Goal: Information Seeking & Learning: Learn about a topic

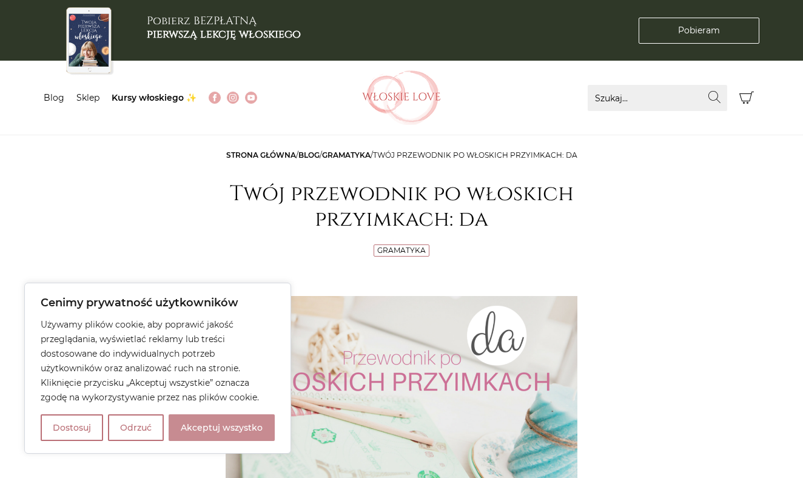
click at [233, 423] on button "Akceptuj wszystko" at bounding box center [222, 427] width 106 height 27
checkbox input "true"
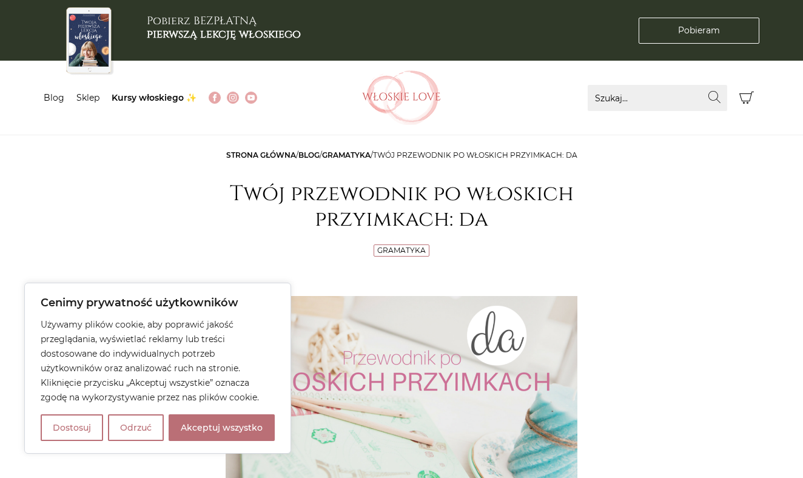
checkbox input "true"
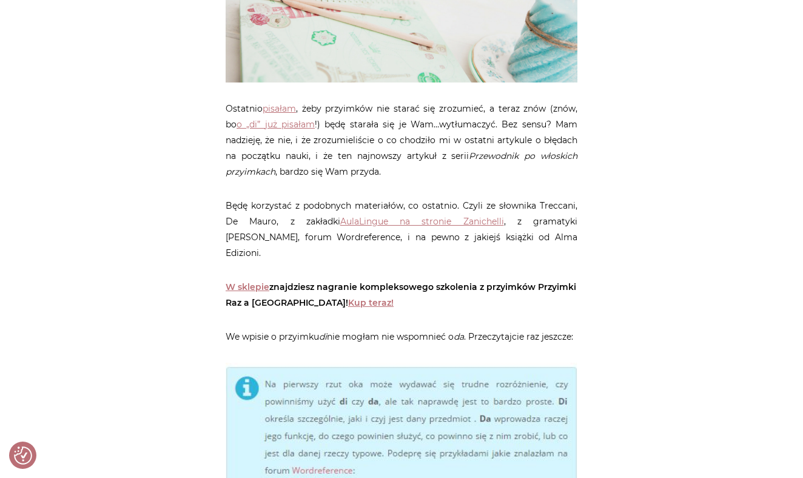
scroll to position [399, 0]
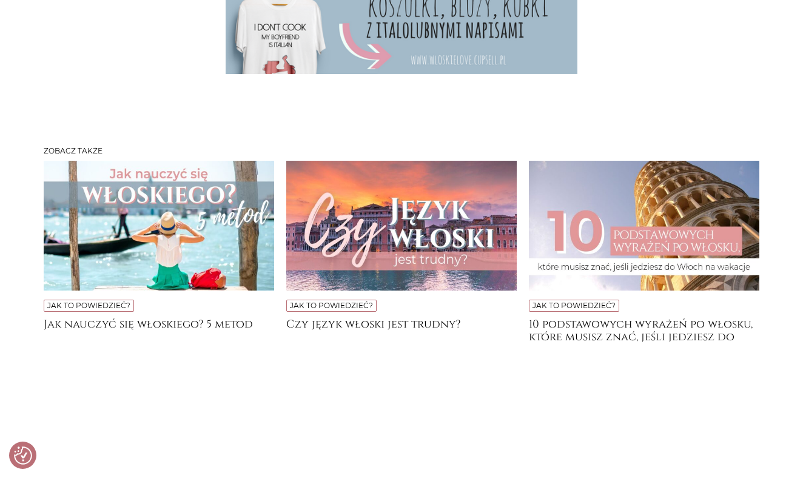
scroll to position [4538, 0]
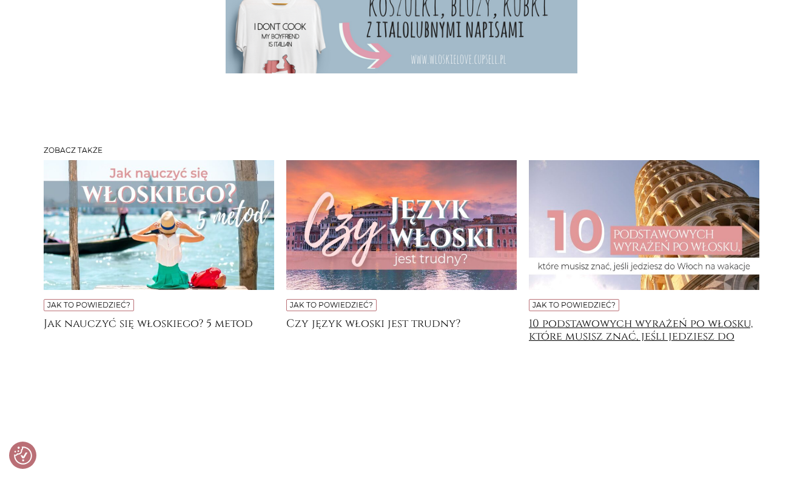
click at [643, 317] on h4 "10 podstawowych wyrażeń po włosku, które musisz znać, jeśli jedziesz do [GEOGRA…" at bounding box center [644, 329] width 230 height 24
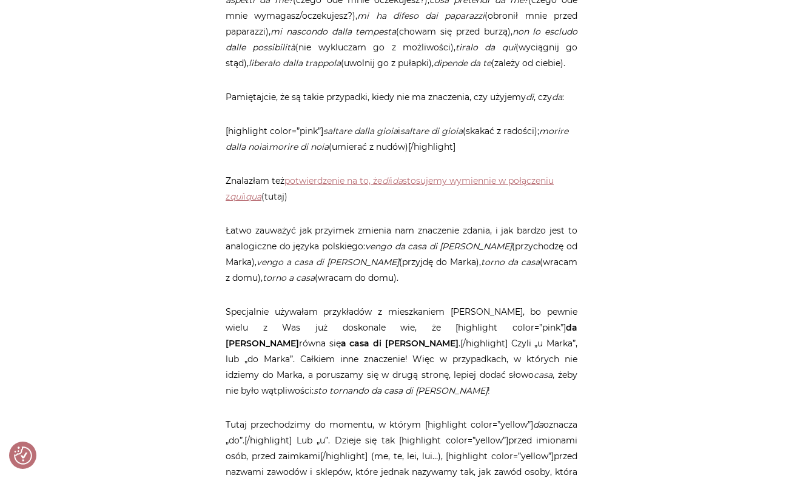
scroll to position [3278, 0]
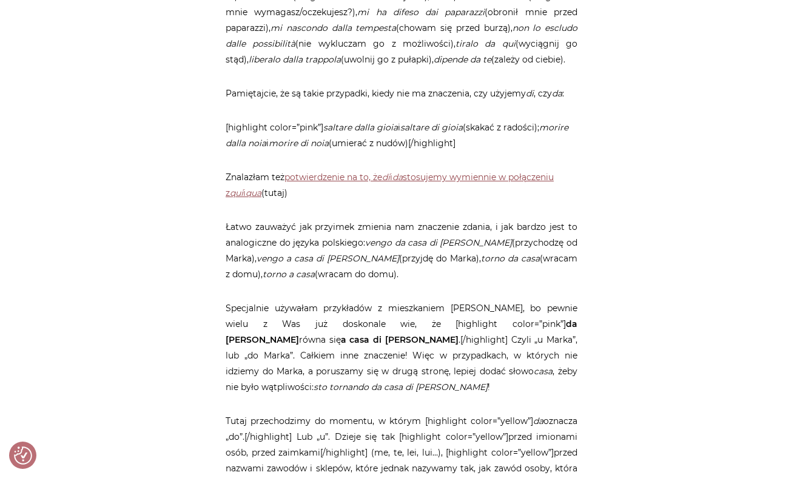
click at [507, 172] on link "potwierdzenie na to, że di i da stosujemy wymiennie w połączeniu z qui i qua" at bounding box center [390, 185] width 328 height 27
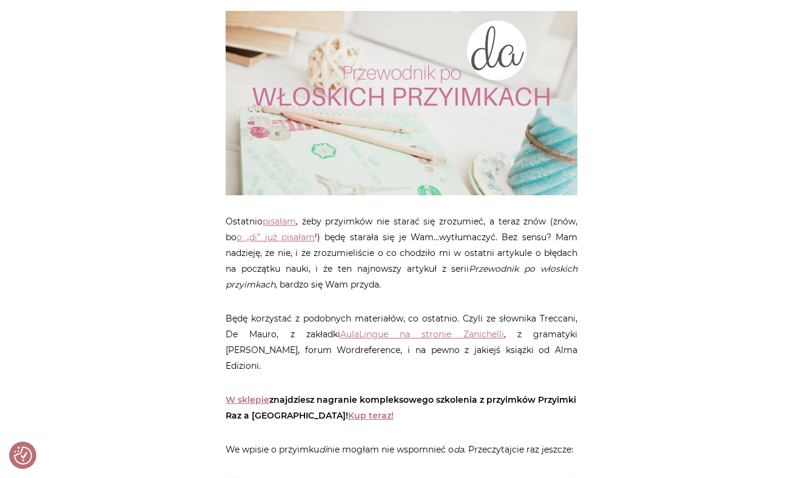
scroll to position [284, 0]
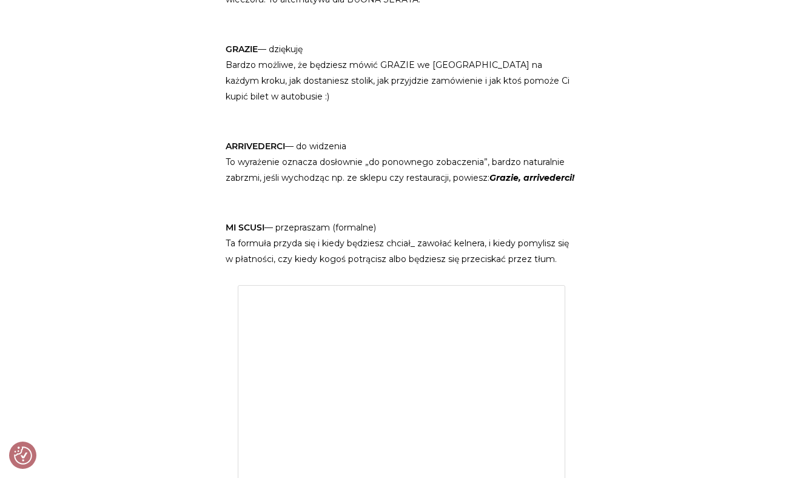
scroll to position [921, 0]
